Goal: Task Accomplishment & Management: Manage account settings

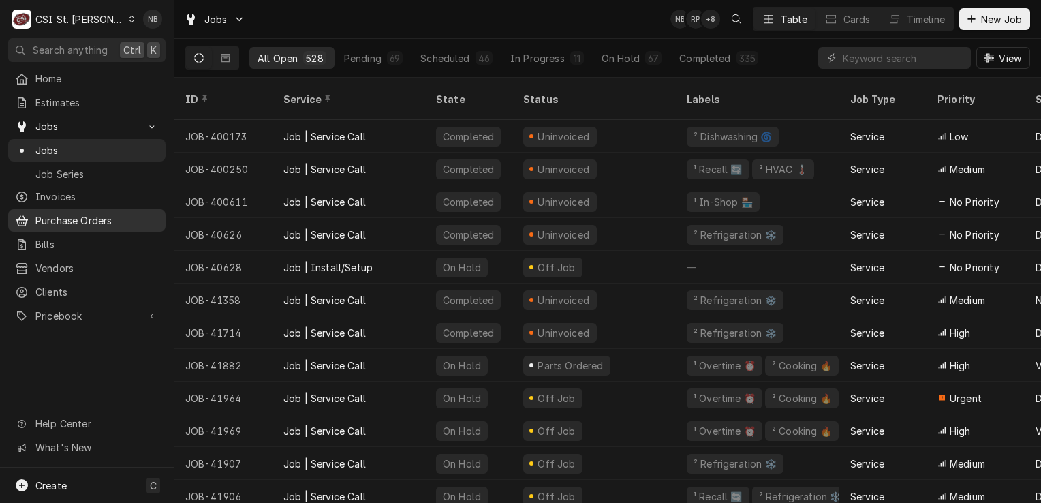
click at [79, 216] on span "Purchase Orders" at bounding box center [96, 220] width 123 height 14
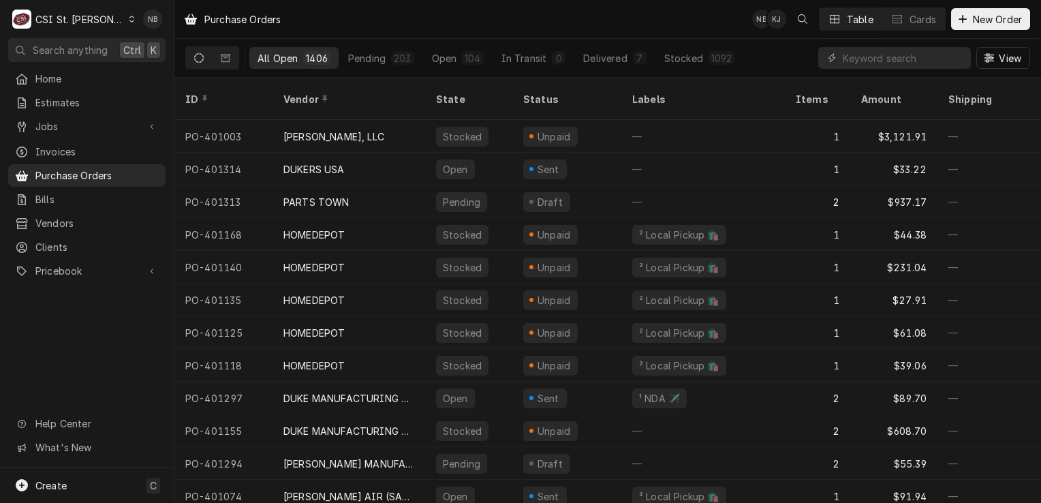
click at [87, 21] on div "CSI St. [PERSON_NAME]" at bounding box center [79, 19] width 89 height 14
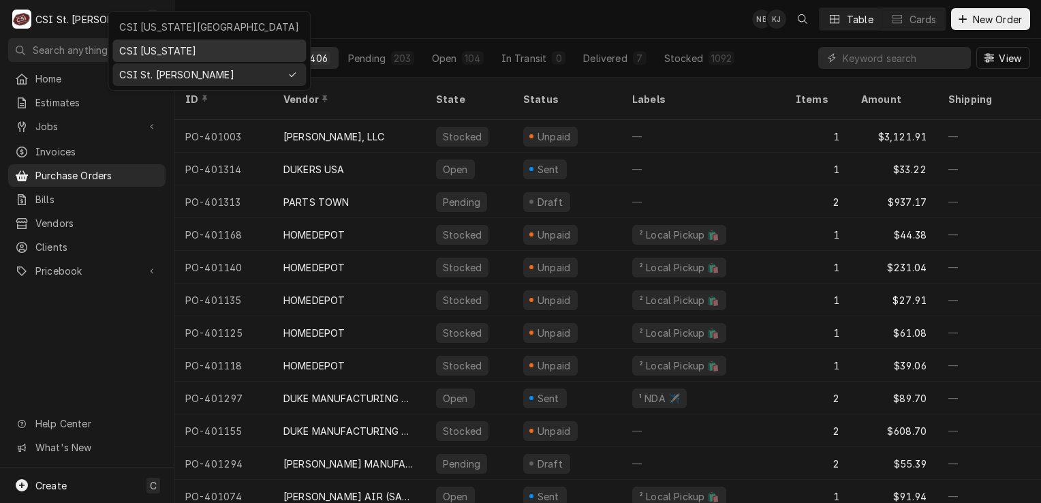
click at [140, 48] on div "CSI Kentucky" at bounding box center [209, 51] width 180 height 14
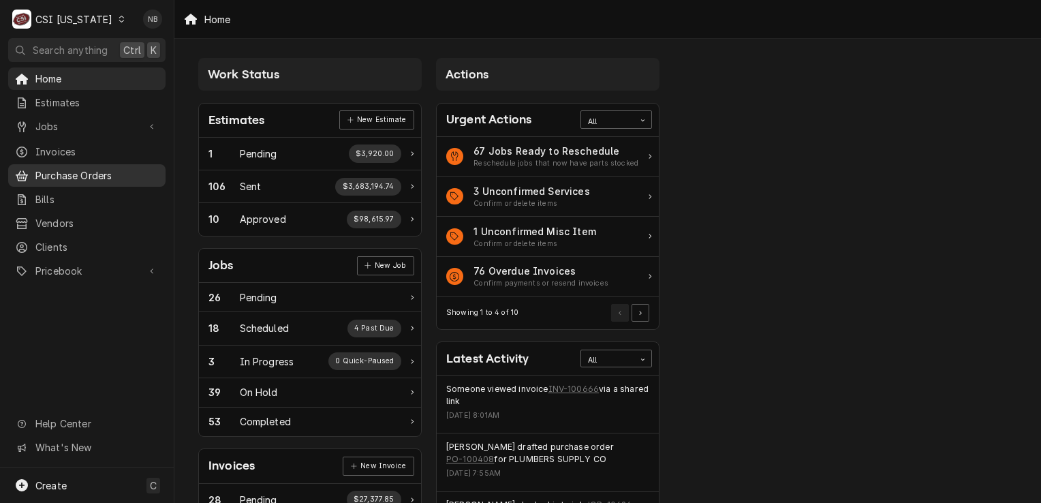
click at [96, 171] on span "Purchase Orders" at bounding box center [96, 175] width 123 height 14
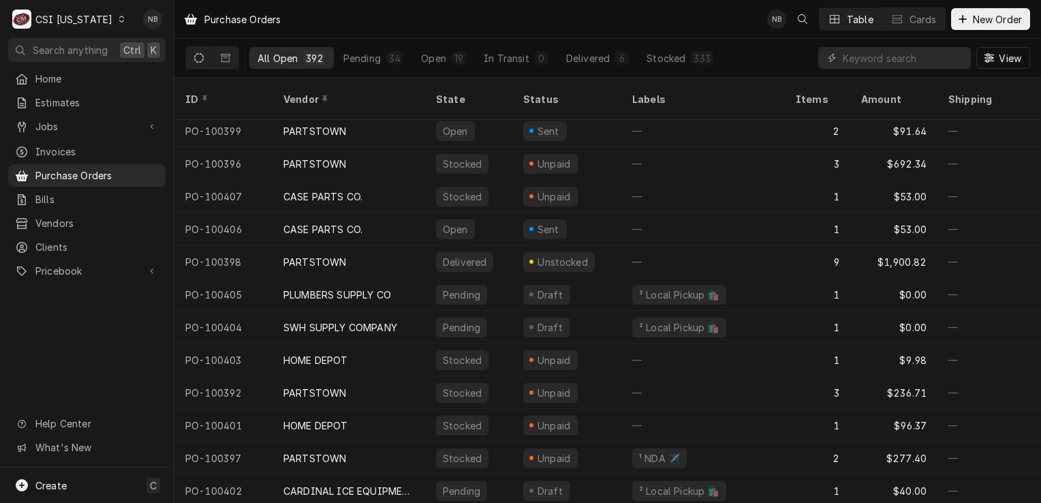
scroll to position [264, 0]
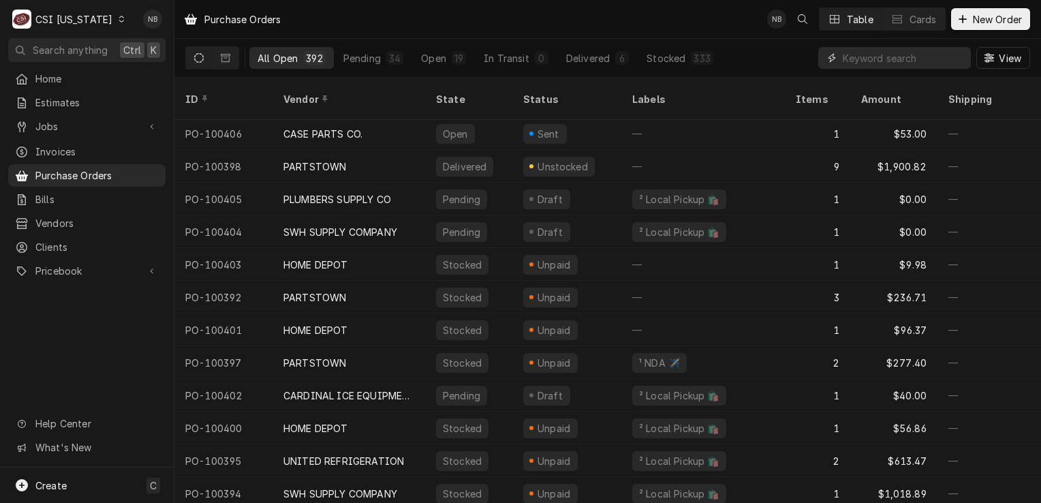
click at [872, 55] on input "Dynamic Content Wrapper" at bounding box center [902, 58] width 121 height 22
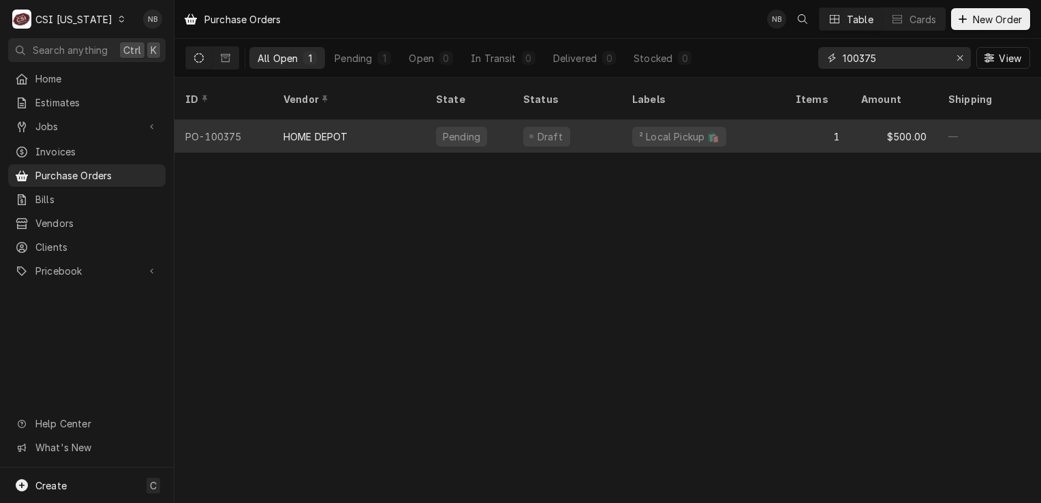
type input "100375"
click at [597, 120] on div "Draft" at bounding box center [566, 136] width 109 height 33
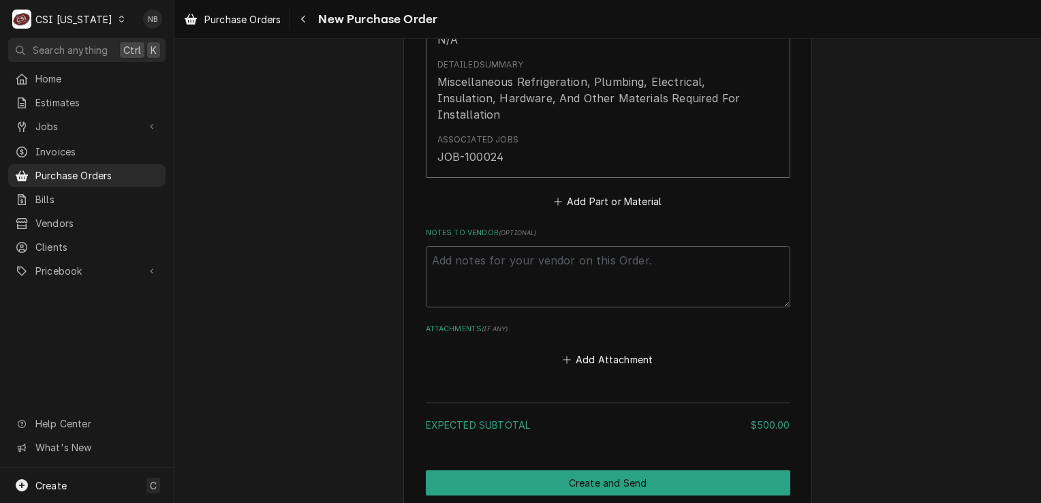
scroll to position [885, 0]
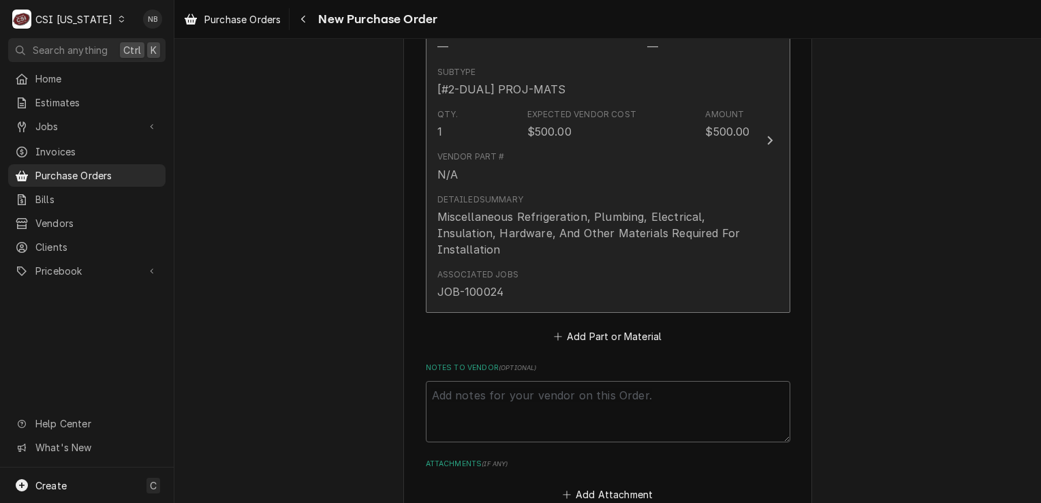
click at [614, 272] on div "Associated Jobs JOB-100024" at bounding box center [593, 284] width 313 height 42
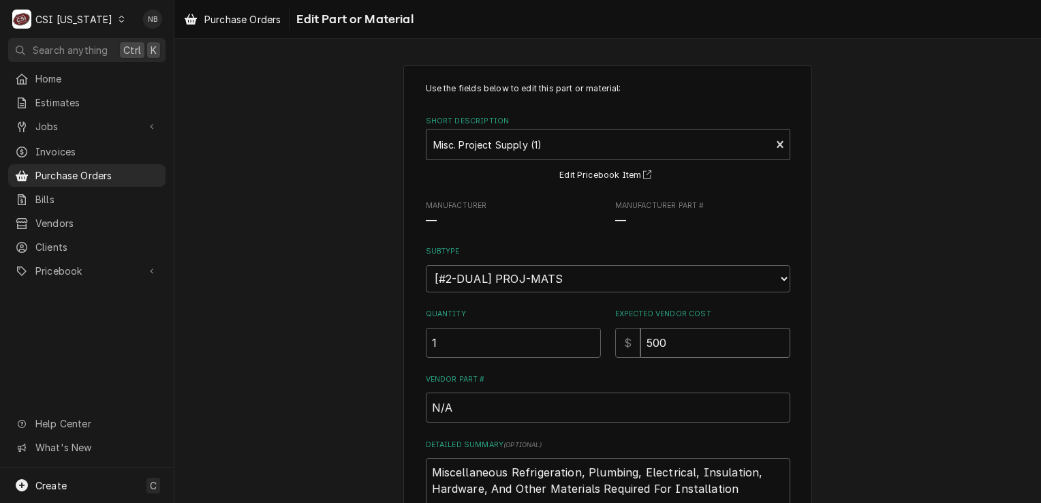
drag, startPoint x: 664, startPoint y: 337, endPoint x: 633, endPoint y: 328, distance: 31.9
click at [640, 329] on input "500" at bounding box center [715, 343] width 150 height 30
type textarea "x"
type input "1"
type textarea "x"
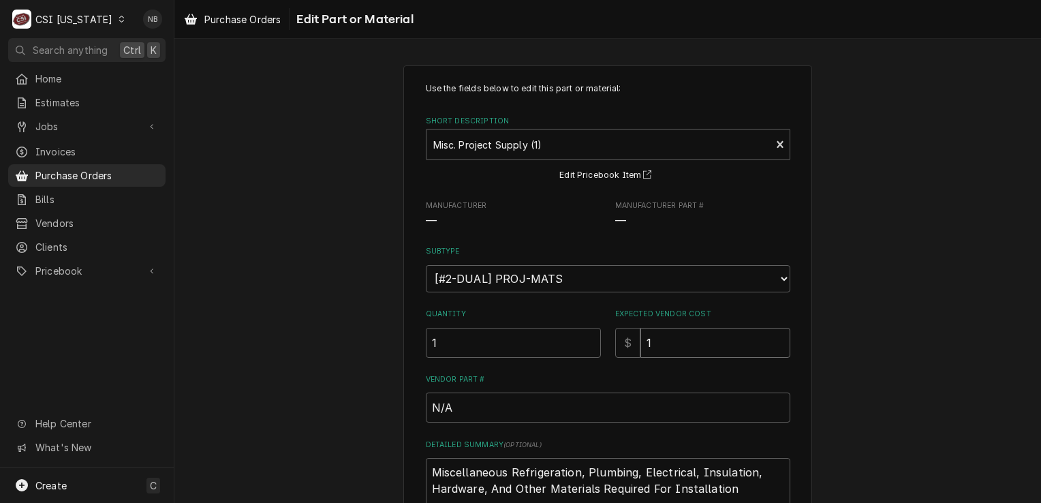
type input "14"
type textarea "x"
type input "146"
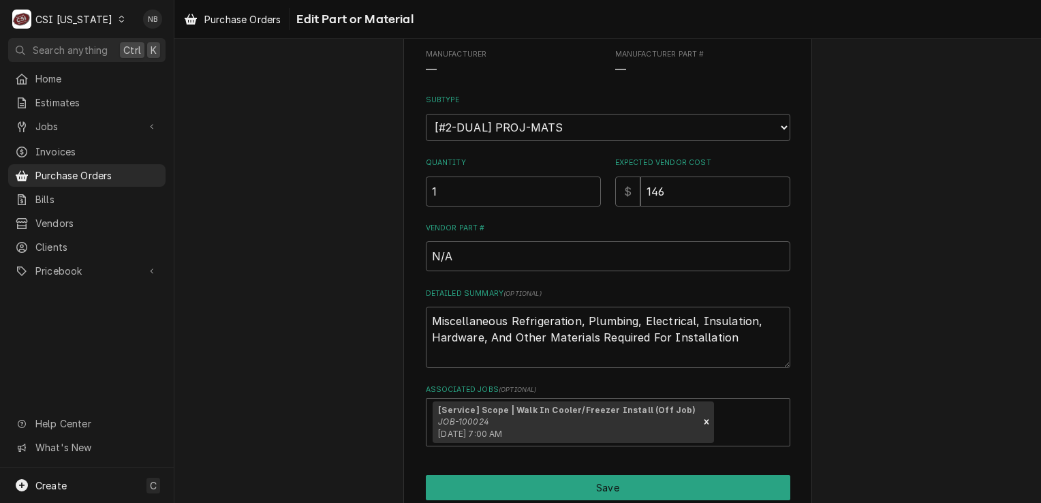
scroll to position [210, 0]
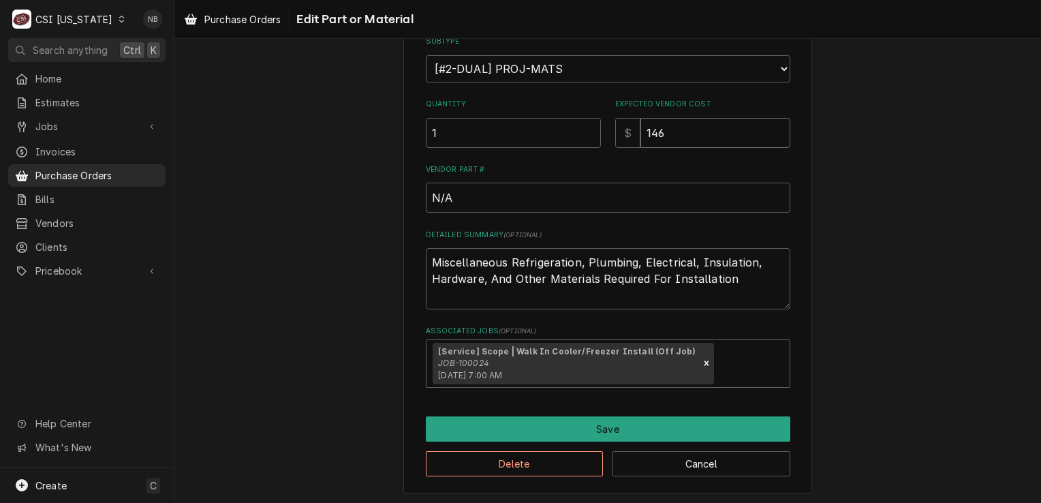
click at [676, 123] on input "146" at bounding box center [715, 133] width 150 height 30
type textarea "x"
type input "146.2"
type textarea "x"
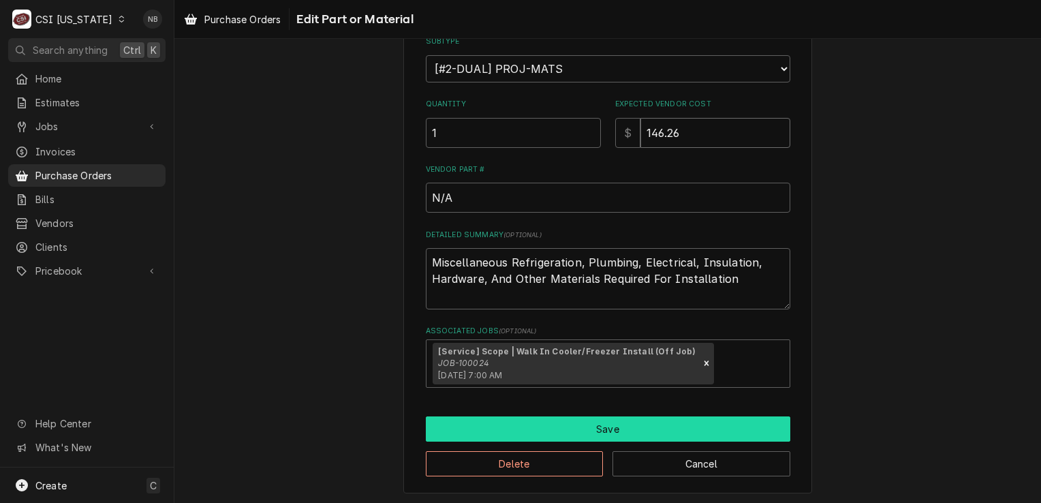
type input "146.26"
click at [642, 419] on button "Save" at bounding box center [608, 428] width 364 height 25
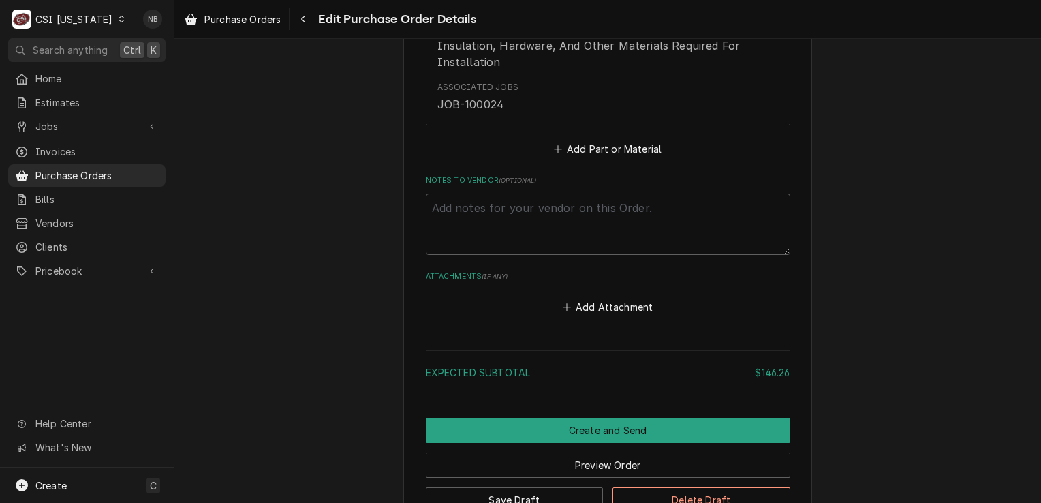
scroll to position [966, 0]
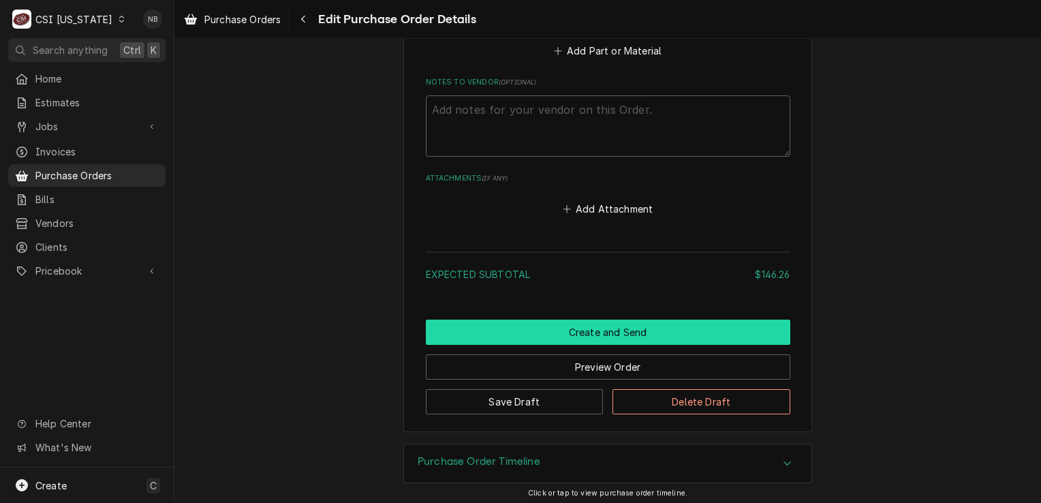
click at [632, 327] on button "Create and Send" at bounding box center [608, 331] width 364 height 25
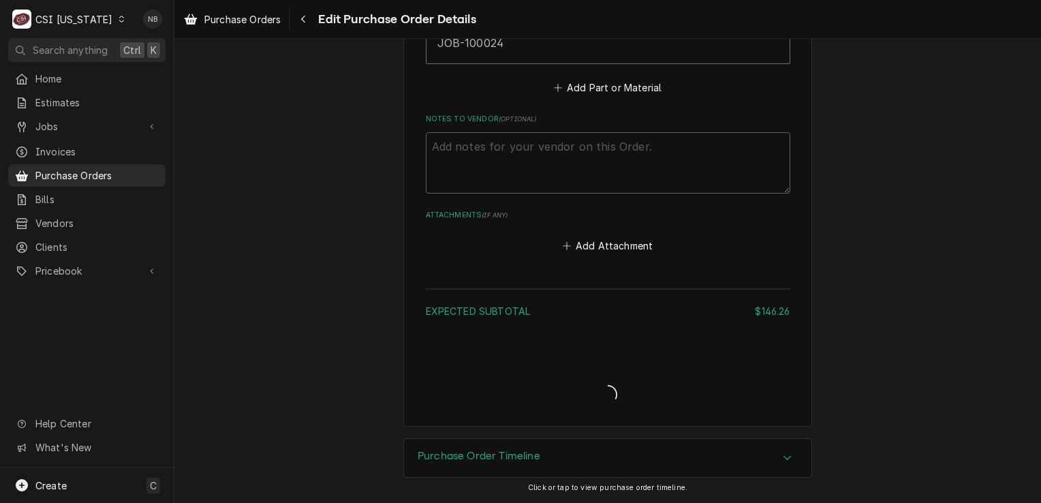
scroll to position [925, 0]
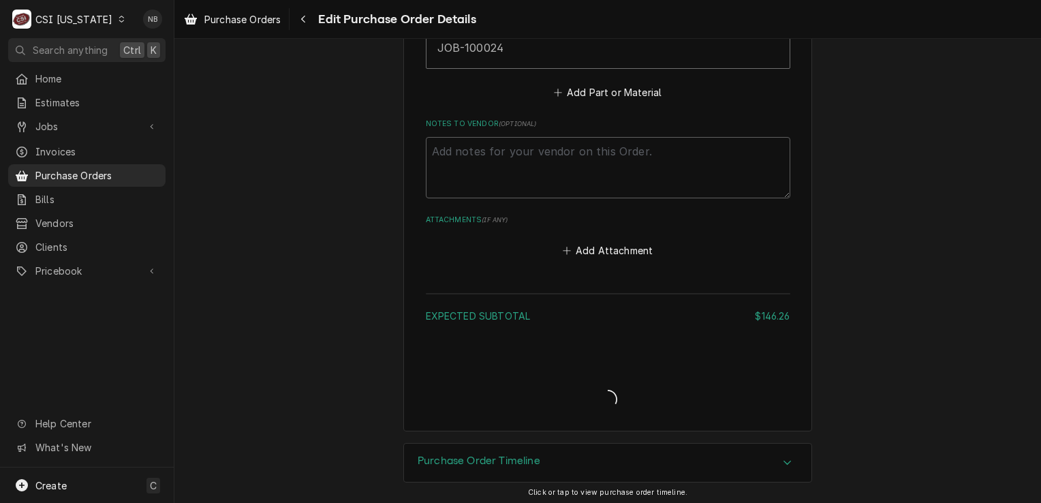
type textarea "x"
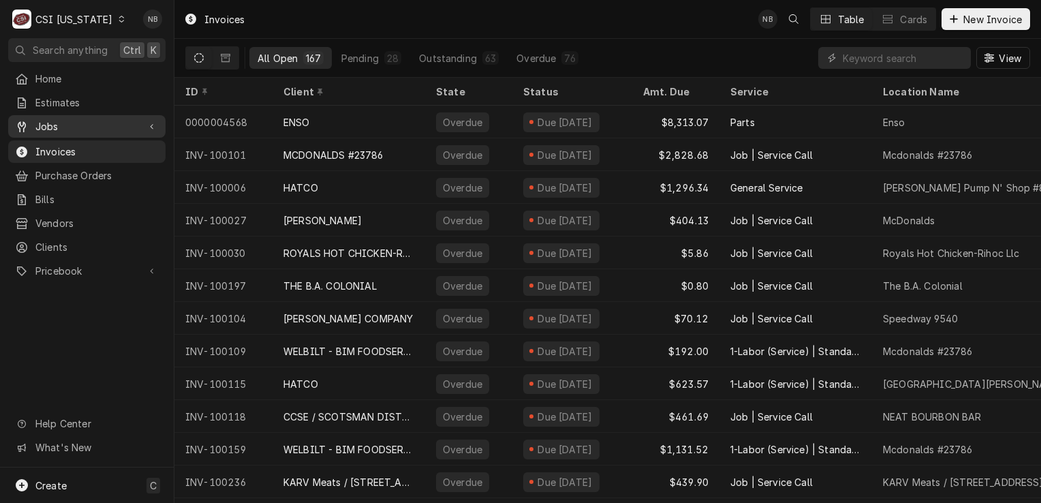
click at [114, 124] on span "Jobs" at bounding box center [86, 126] width 103 height 14
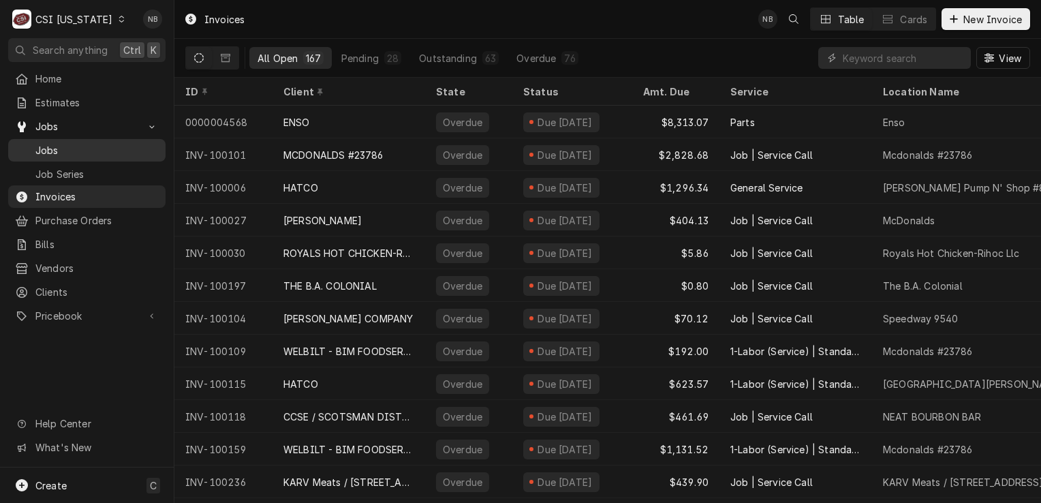
click at [95, 143] on span "Jobs" at bounding box center [96, 150] width 123 height 14
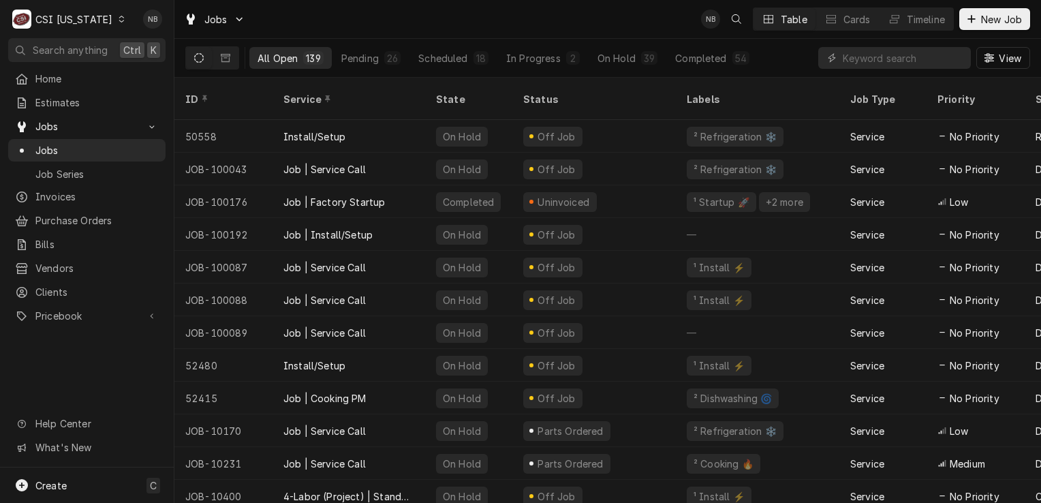
click at [902, 74] on div "View" at bounding box center [924, 58] width 212 height 38
click at [907, 65] on input "Dynamic Content Wrapper" at bounding box center [902, 58] width 121 height 22
type input "100024"
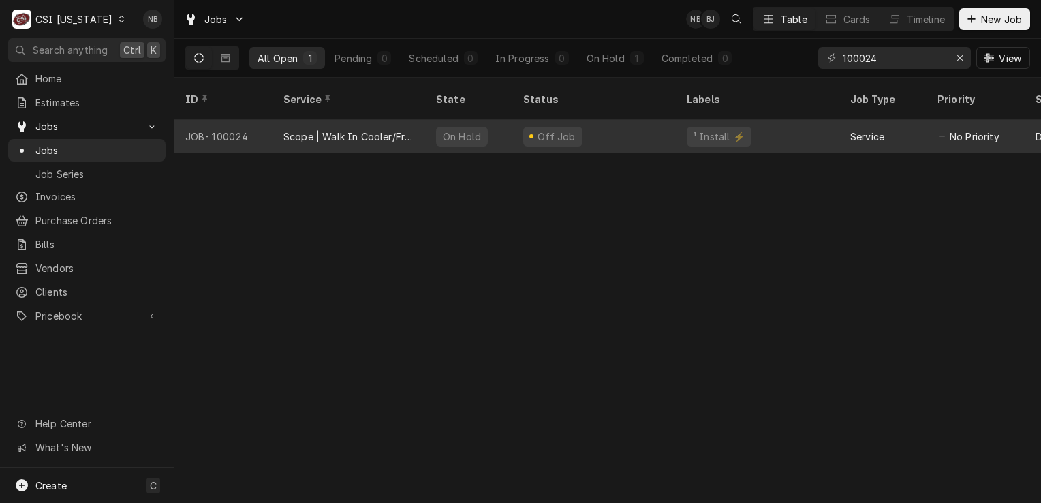
click at [603, 121] on div "Off Job" at bounding box center [593, 136] width 163 height 33
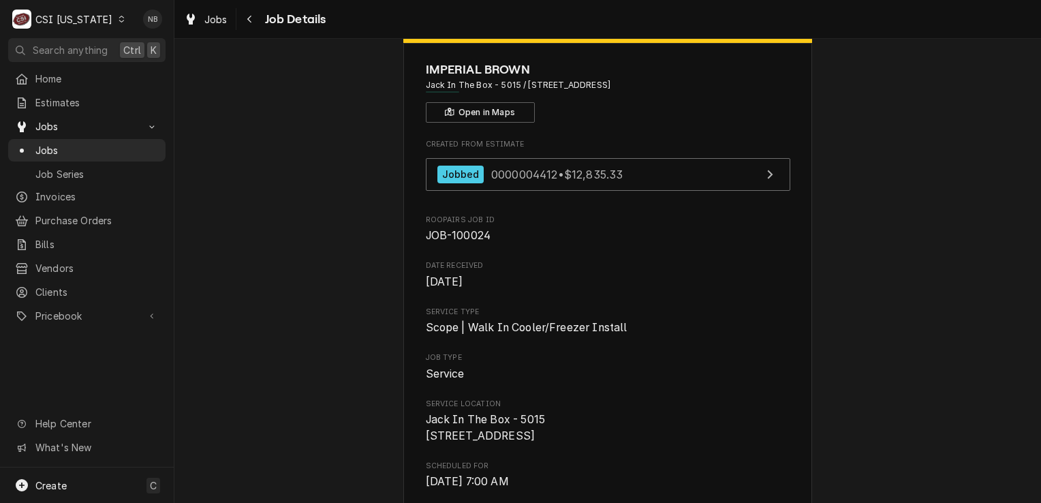
scroll to position [68, 0]
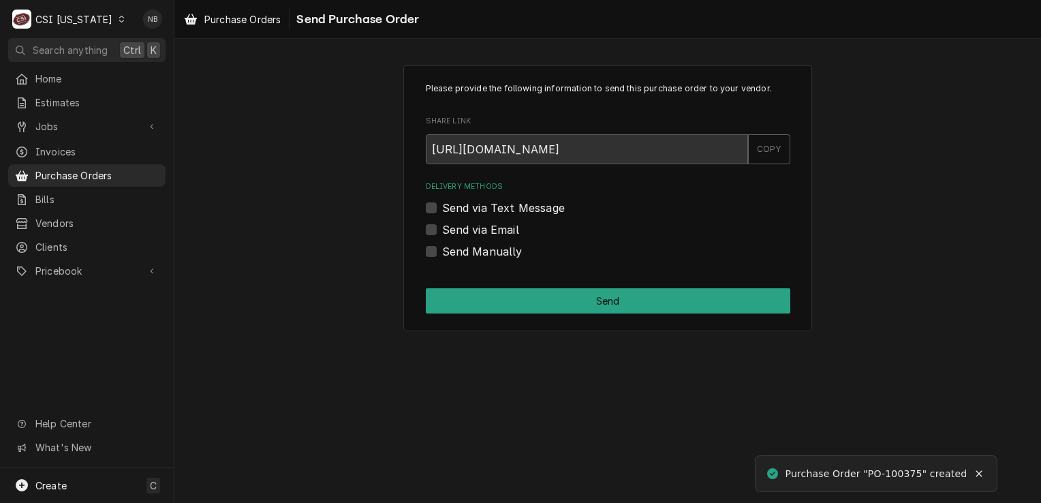
click at [442, 252] on label "Send Manually" at bounding box center [482, 251] width 80 height 16
click at [442, 252] on input "Send Manually" at bounding box center [624, 258] width 364 height 30
checkbox input "true"
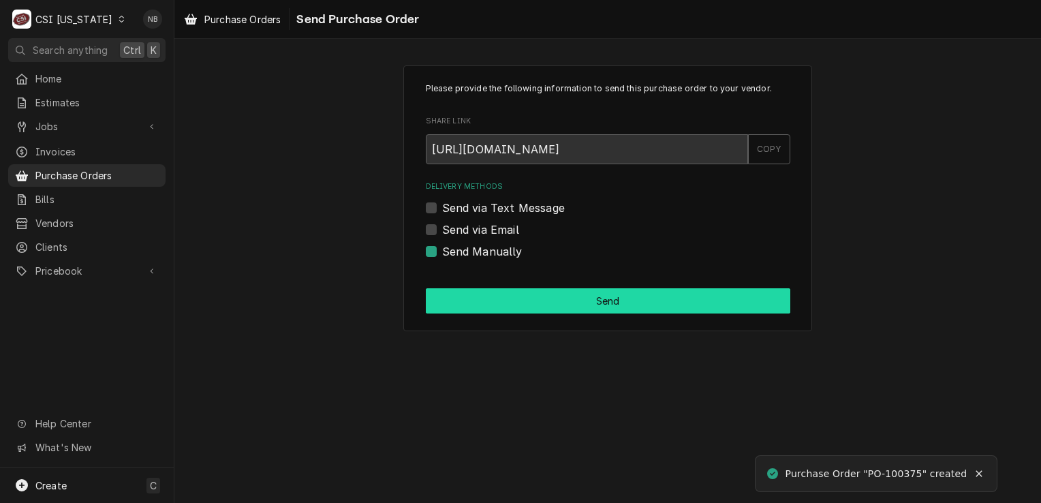
click at [534, 304] on button "Send" at bounding box center [608, 300] width 364 height 25
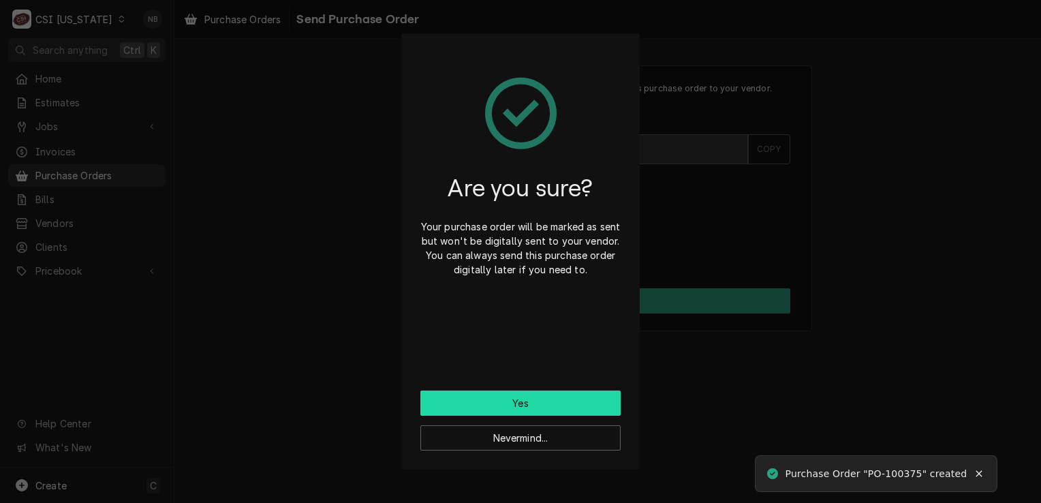
click at [535, 394] on button "Yes" at bounding box center [520, 402] width 200 height 25
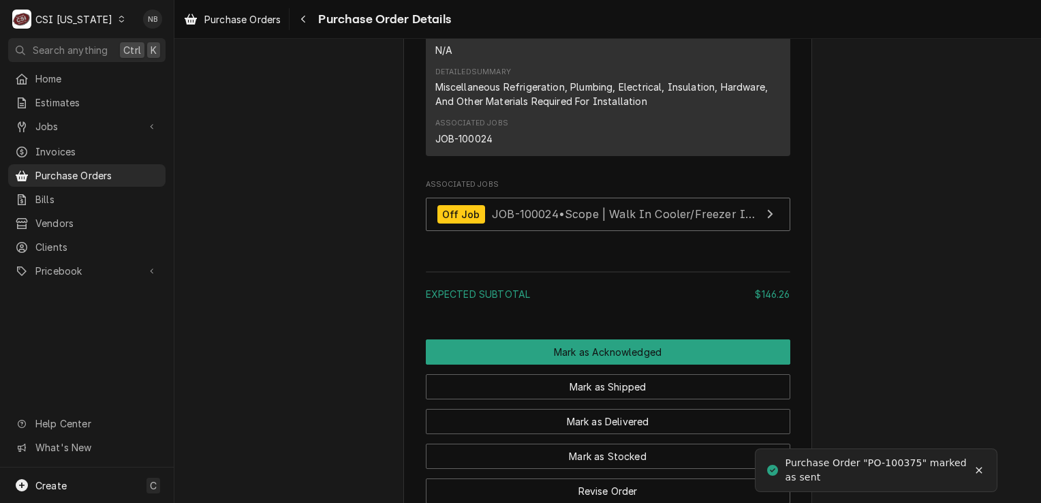
scroll to position [1090, 0]
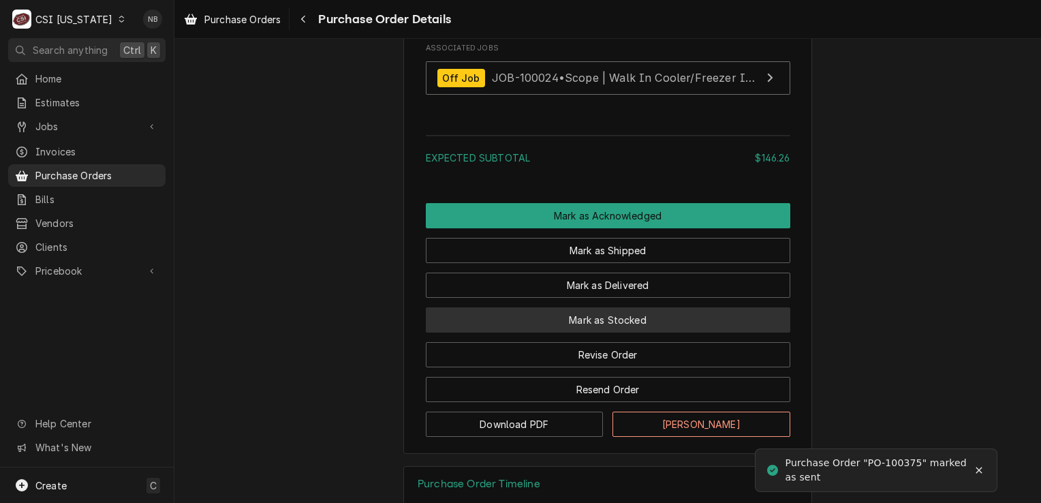
click at [588, 332] on button "Mark as Stocked" at bounding box center [608, 319] width 364 height 25
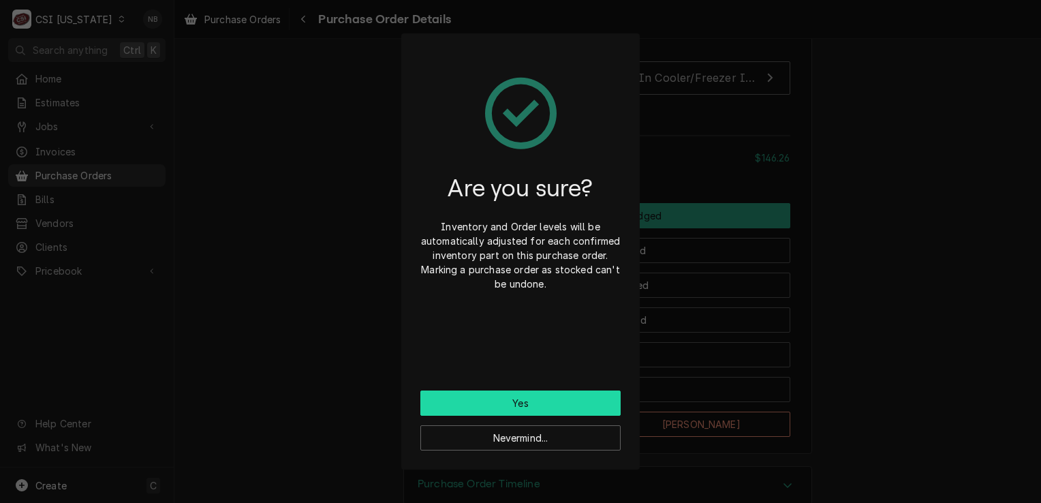
click at [539, 400] on button "Yes" at bounding box center [520, 402] width 200 height 25
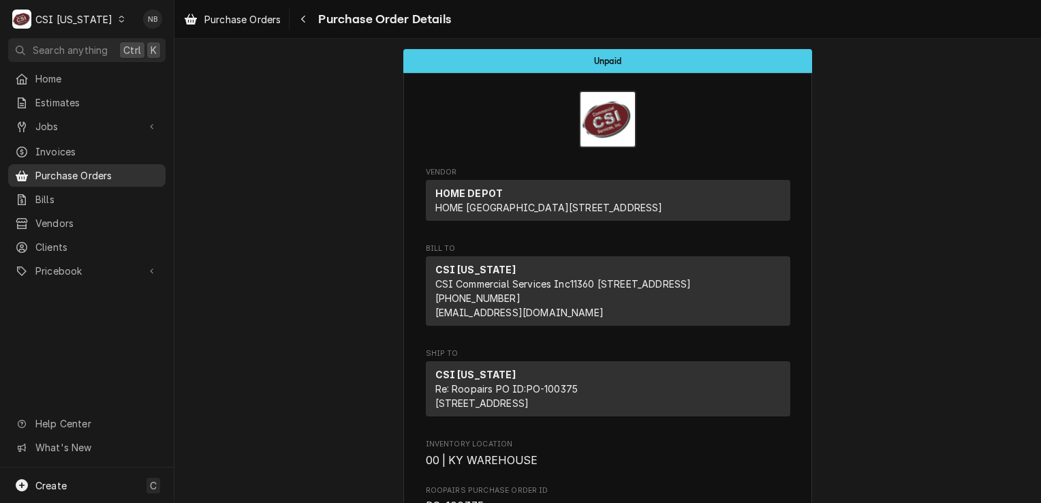
click at [102, 173] on span "Purchase Orders" at bounding box center [96, 175] width 123 height 14
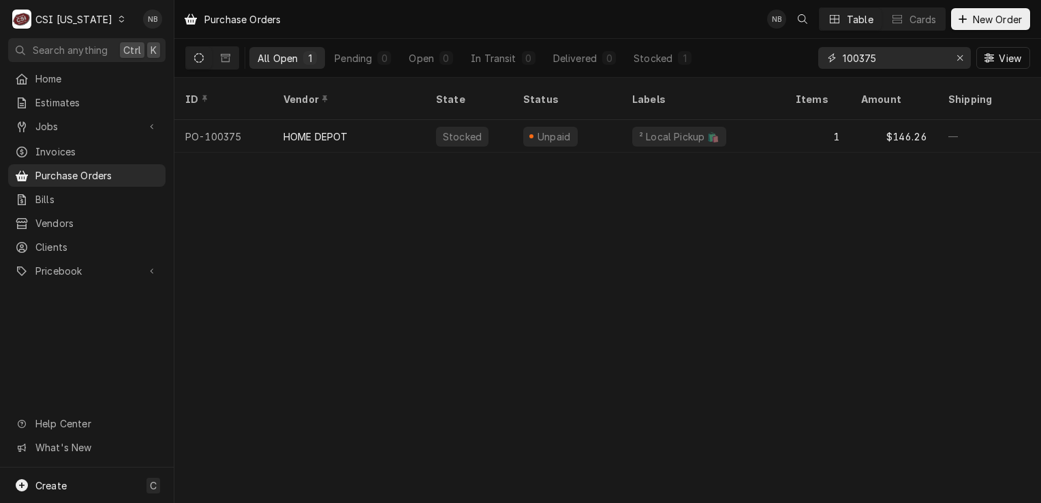
drag, startPoint x: 877, startPoint y: 59, endPoint x: 859, endPoint y: 67, distance: 20.1
click at [859, 67] on input "100375" at bounding box center [893, 58] width 102 height 22
type input "100402"
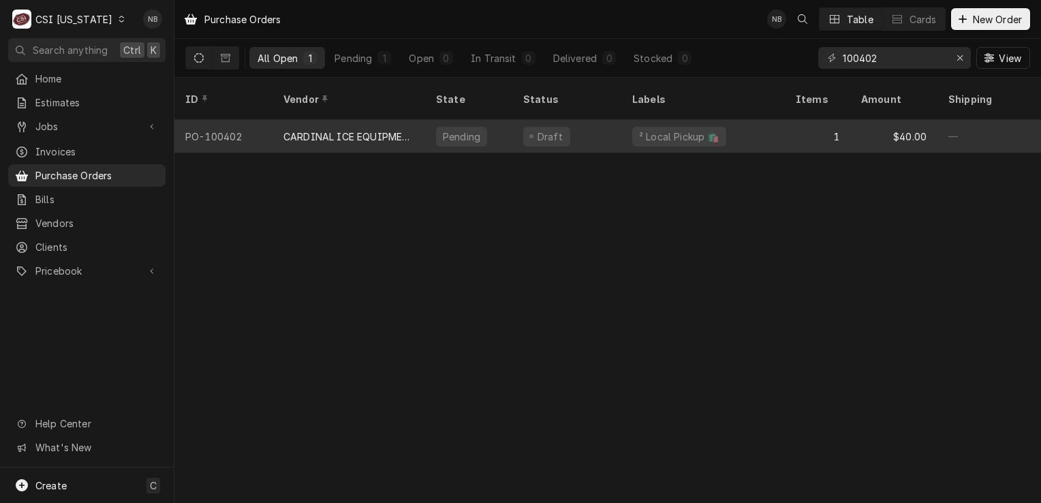
click at [580, 121] on div "Draft" at bounding box center [566, 136] width 109 height 33
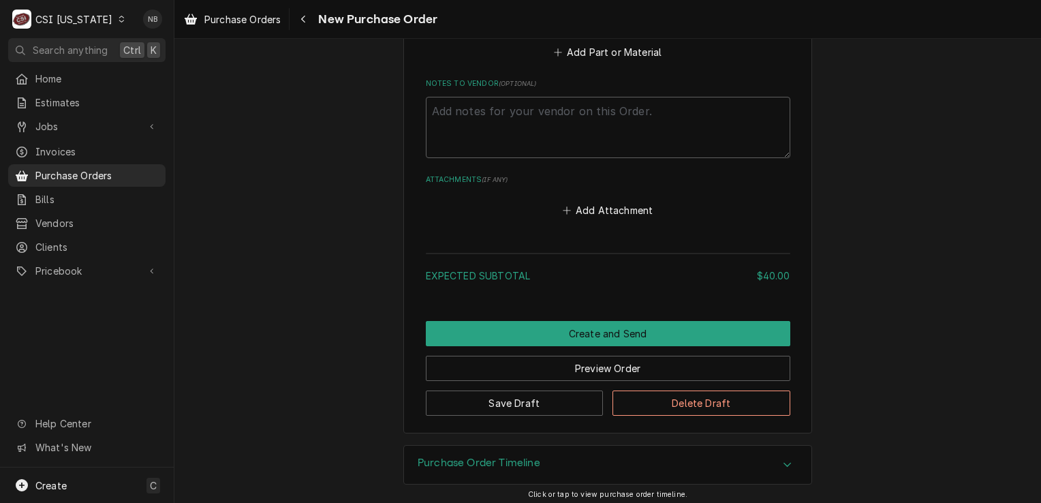
scroll to position [904, 0]
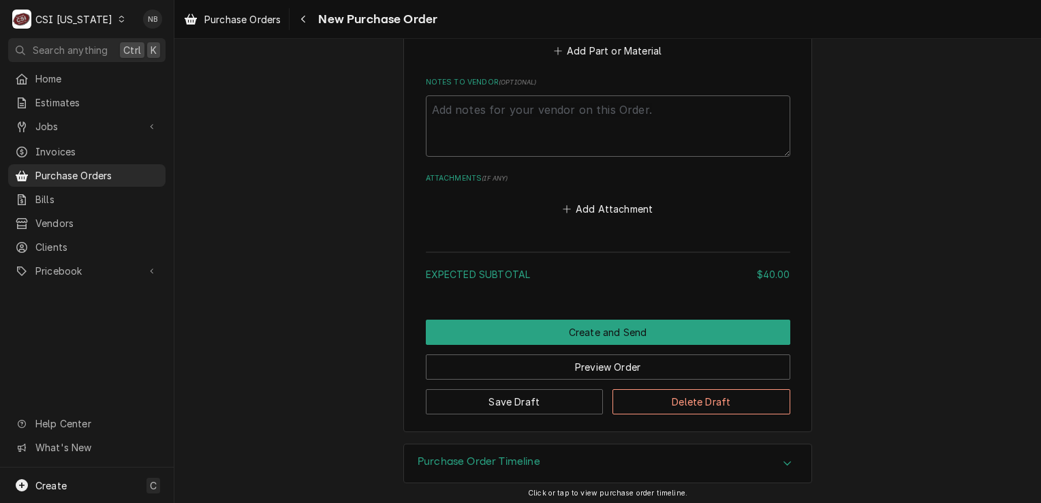
click at [779, 448] on div "Purchase Order Timeline" at bounding box center [607, 463] width 407 height 38
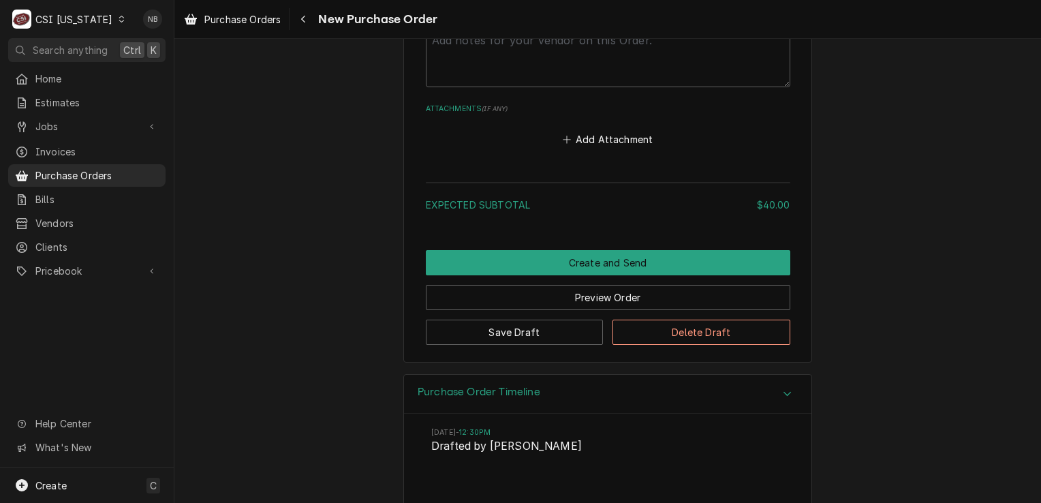
scroll to position [1030, 0]
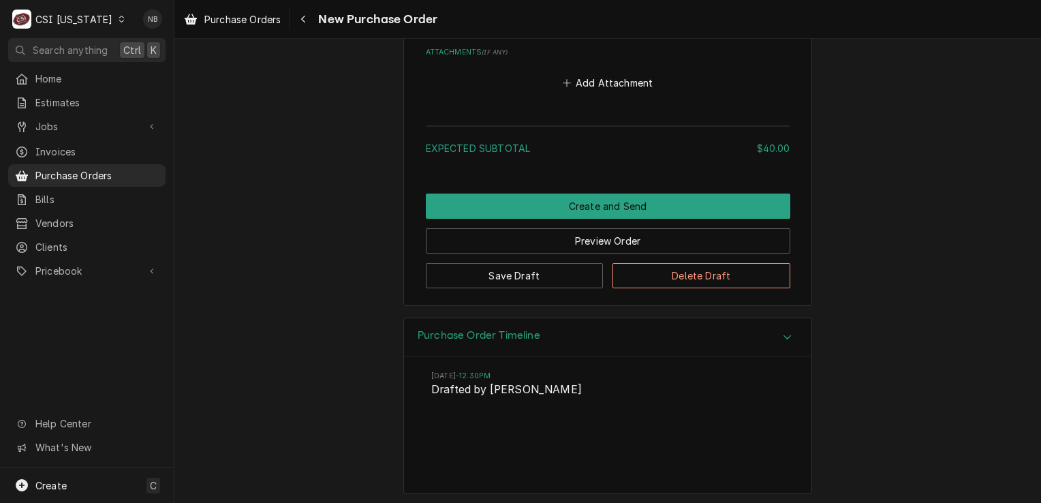
click at [757, 328] on div "Purchase Order Timeline" at bounding box center [607, 337] width 407 height 39
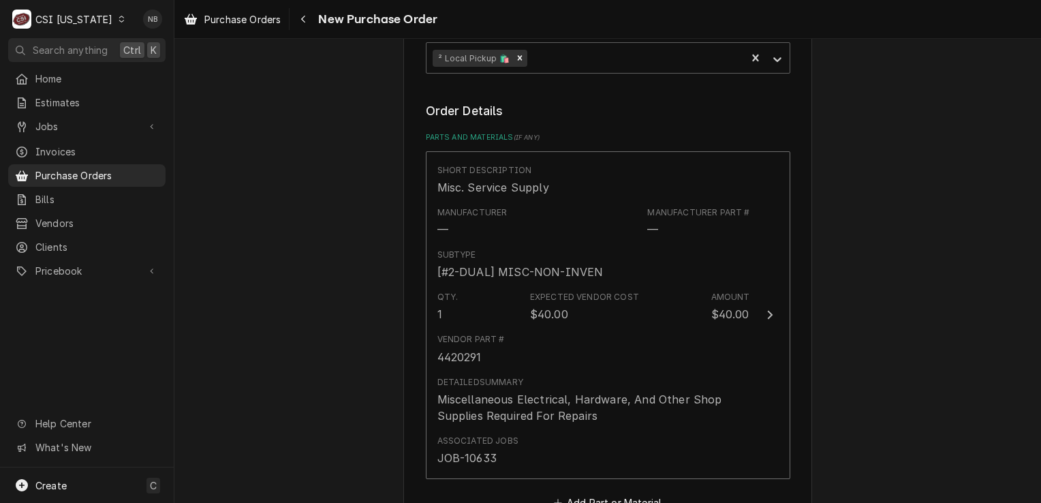
scroll to position [477, 0]
